Goal: Task Accomplishment & Management: Use online tool/utility

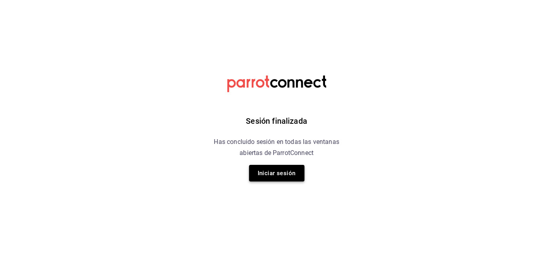
click at [300, 174] on button "Iniciar sesión" at bounding box center [276, 173] width 55 height 17
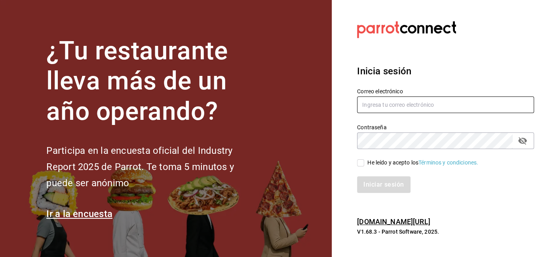
type input "[PERSON_NAME][EMAIL_ADDRESS][PERSON_NAME][DOMAIN_NAME]"
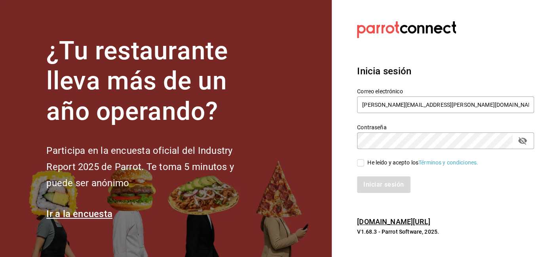
click at [362, 163] on input "He leído y acepto los Términos y condiciones." at bounding box center [360, 162] width 7 height 7
checkbox input "true"
click at [366, 189] on button "Iniciar sesión" at bounding box center [384, 184] width 54 height 17
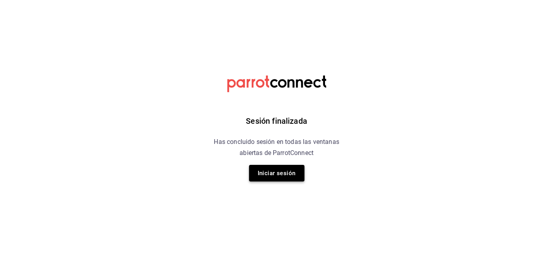
click at [290, 178] on button "Iniciar sesión" at bounding box center [276, 173] width 55 height 17
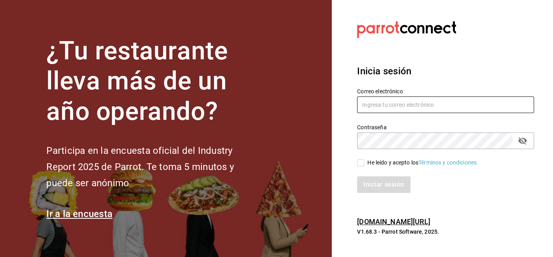
type input "[PERSON_NAME][EMAIL_ADDRESS][PERSON_NAME][DOMAIN_NAME]"
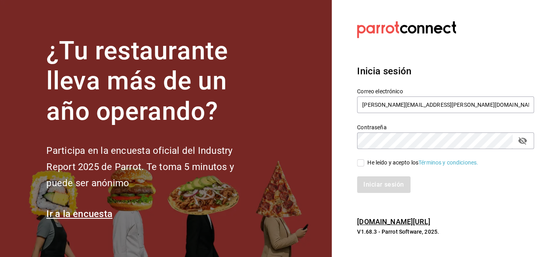
click at [372, 167] on div "Iniciar sesión" at bounding box center [440, 180] width 186 height 26
click at [366, 162] on span "He leído y acepto los Términos y condiciones." at bounding box center [421, 163] width 114 height 8
click at [364, 162] on input "He leído y acepto los Términos y condiciones." at bounding box center [360, 162] width 7 height 7
checkbox input "true"
click at [376, 201] on div "Inicia sesión Correo electrónico ricardo.ramirez@direccionsalud.com Contraseña …" at bounding box center [445, 129] width 177 height 148
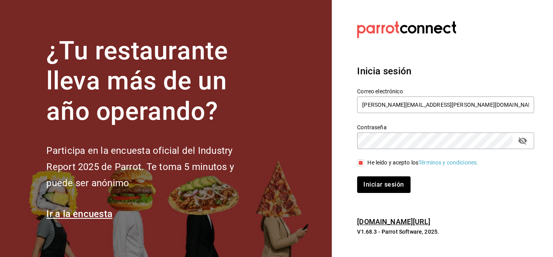
click at [382, 167] on div "Iniciar sesión" at bounding box center [440, 180] width 186 height 26
click at [378, 185] on button "Iniciar sesión" at bounding box center [384, 184] width 54 height 17
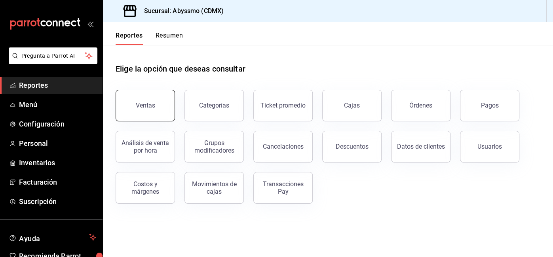
click at [132, 96] on button "Ventas" at bounding box center [145, 106] width 59 height 32
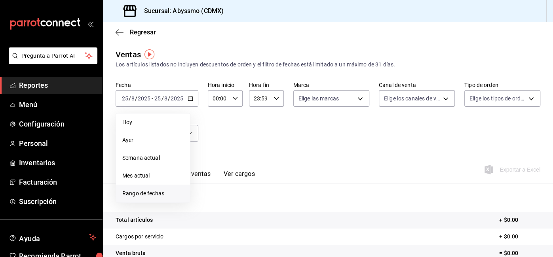
click at [163, 194] on span "Rango de fechas" at bounding box center [152, 194] width 61 height 8
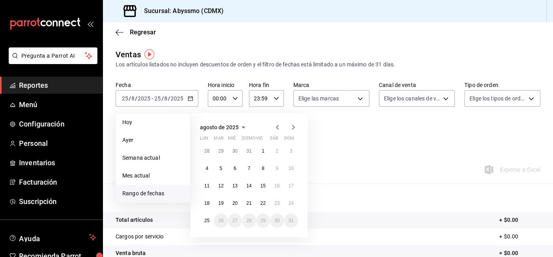
click at [215, 196] on div "28 29 30 31 1 2 3 4 5 6 7 8 9 10 11 12 13 14 15 16 17 18 19 20 21 22 23 24 25 2…" at bounding box center [249, 186] width 98 height 84
click at [209, 203] on abbr "18" at bounding box center [206, 204] width 5 height 6
click at [291, 200] on button "24" at bounding box center [291, 203] width 14 height 14
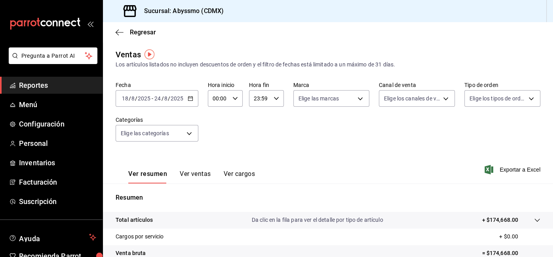
click at [49, 87] on span "Reportes" at bounding box center [57, 85] width 77 height 11
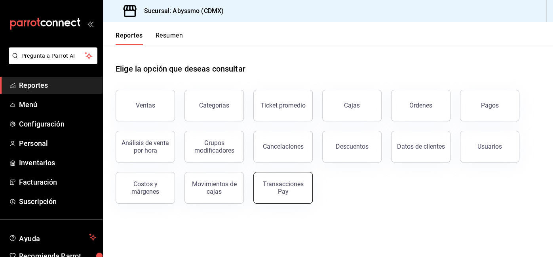
click at [283, 191] on div "Transacciones Pay" at bounding box center [282, 187] width 49 height 15
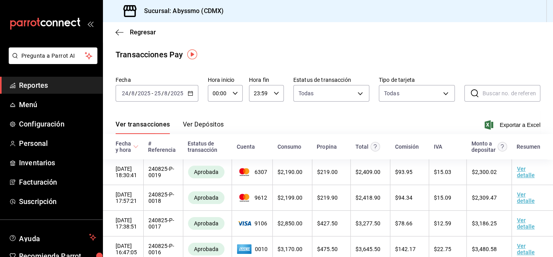
click at [190, 95] on icon "button" at bounding box center [191, 94] width 6 height 6
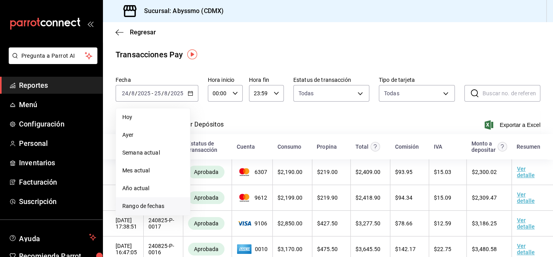
click at [153, 209] on span "Rango de fechas" at bounding box center [152, 206] width 61 height 8
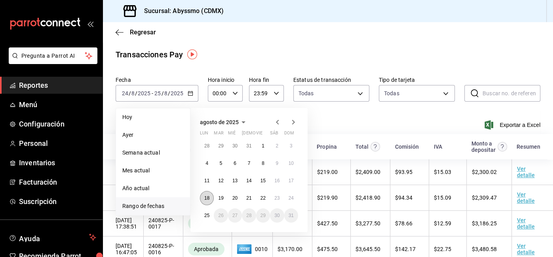
click at [211, 201] on button "18" at bounding box center [207, 198] width 14 height 14
click at [288, 202] on button "24" at bounding box center [291, 198] width 14 height 14
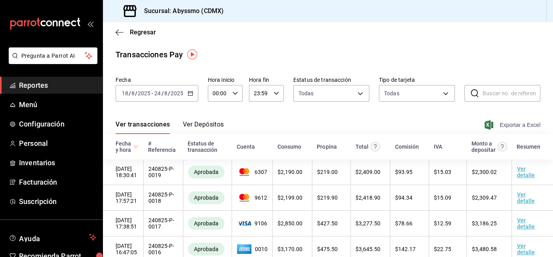
click at [527, 124] on span "Exportar a Excel" at bounding box center [513, 124] width 54 height 9
click at [193, 95] on div "2025-08-18 18 / 8 / 2025 - 2025-08-24 24 / 8 / 2025" at bounding box center [157, 93] width 83 height 17
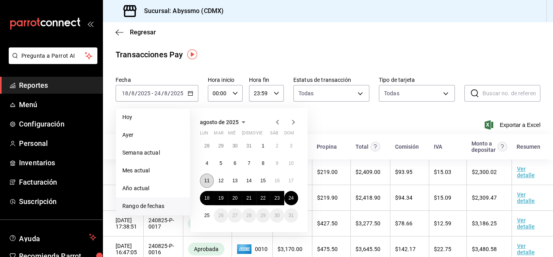
click at [208, 184] on button "11" at bounding box center [207, 181] width 14 height 14
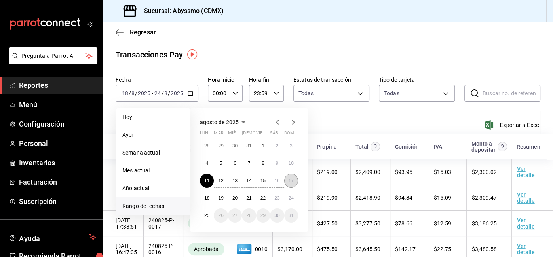
click at [287, 180] on button "17" at bounding box center [291, 181] width 14 height 14
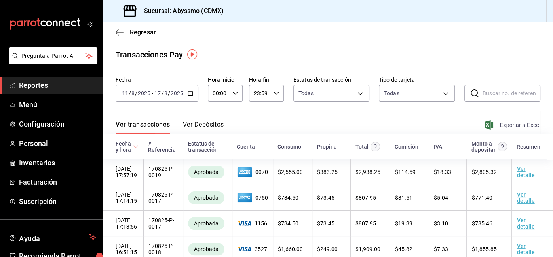
click at [512, 128] on span "Exportar a Excel" at bounding box center [513, 124] width 54 height 9
